Goal: Navigation & Orientation: Go to known website

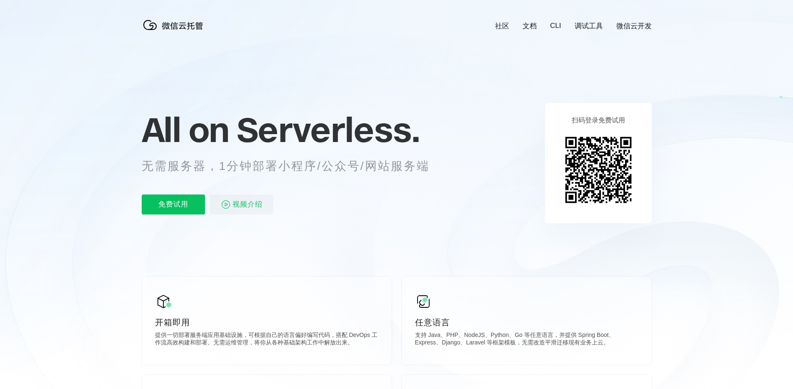
scroll to position [0, 1482]
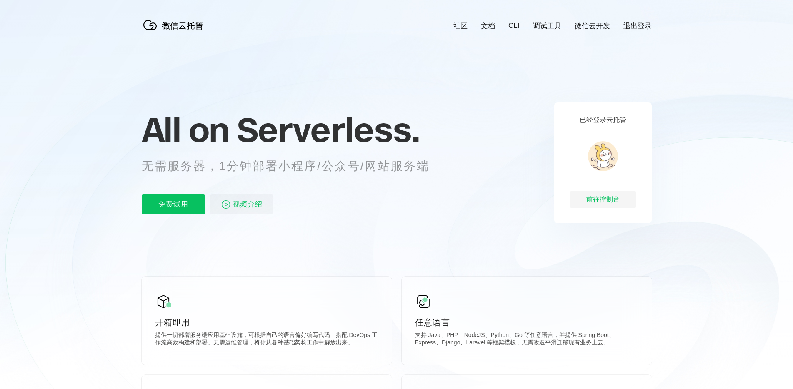
scroll to position [0, 1482]
click at [631, 25] on link "退出登录" at bounding box center [638, 26] width 28 height 10
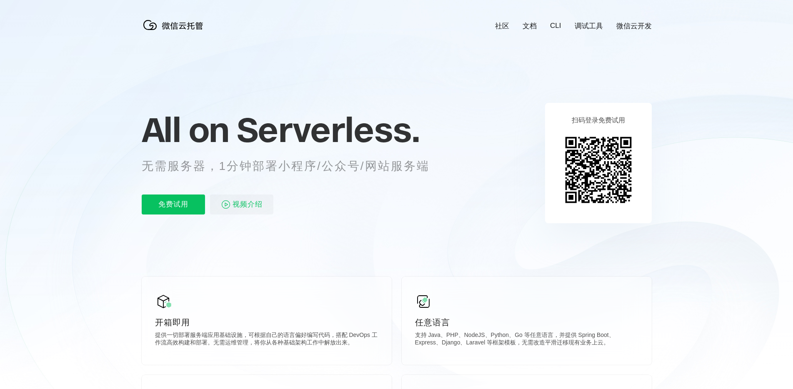
click at [629, 25] on link "微信云开发" at bounding box center [634, 26] width 35 height 10
